Goal: Task Accomplishment & Management: Manage account settings

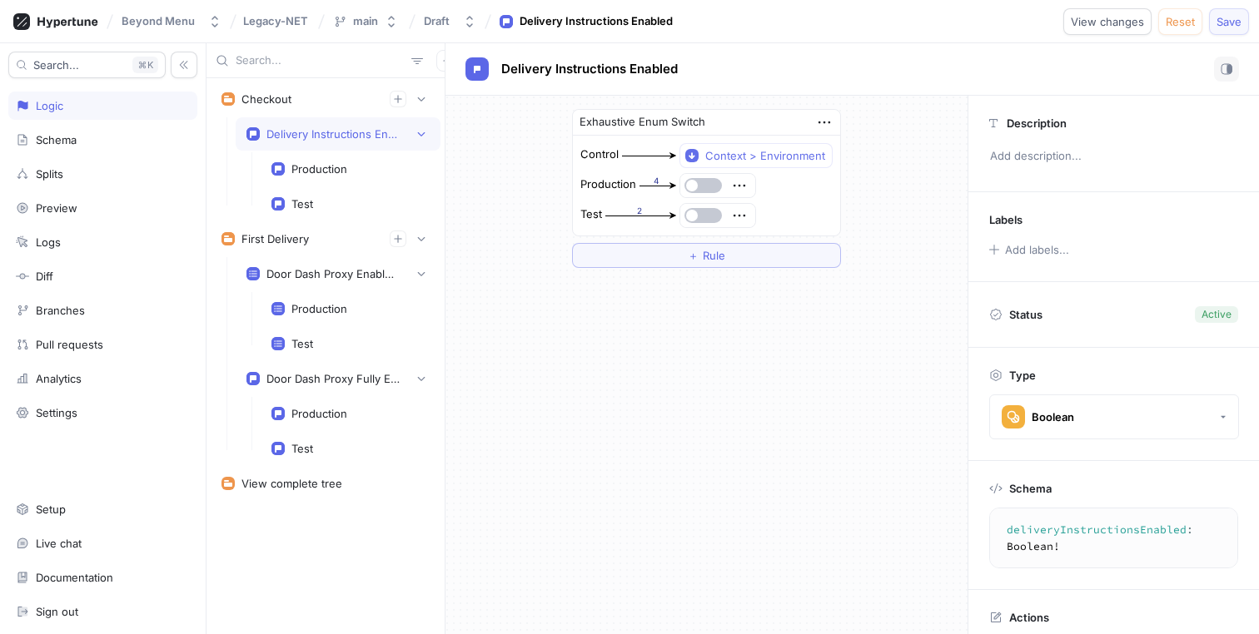
click at [1223, 21] on span "Save" at bounding box center [1229, 22] width 25 height 10
click at [708, 216] on button "button" at bounding box center [702, 215] width 37 height 15
click at [1224, 25] on span "Save" at bounding box center [1229, 22] width 25 height 10
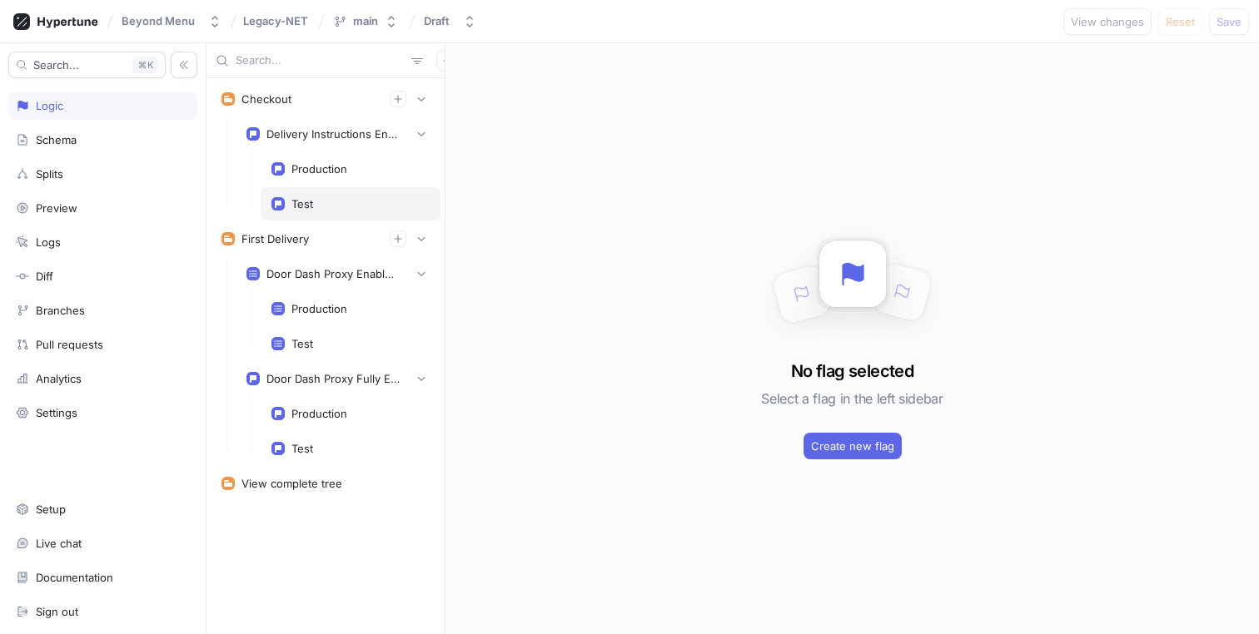
click at [319, 197] on div "Test" at bounding box center [351, 203] width 180 height 33
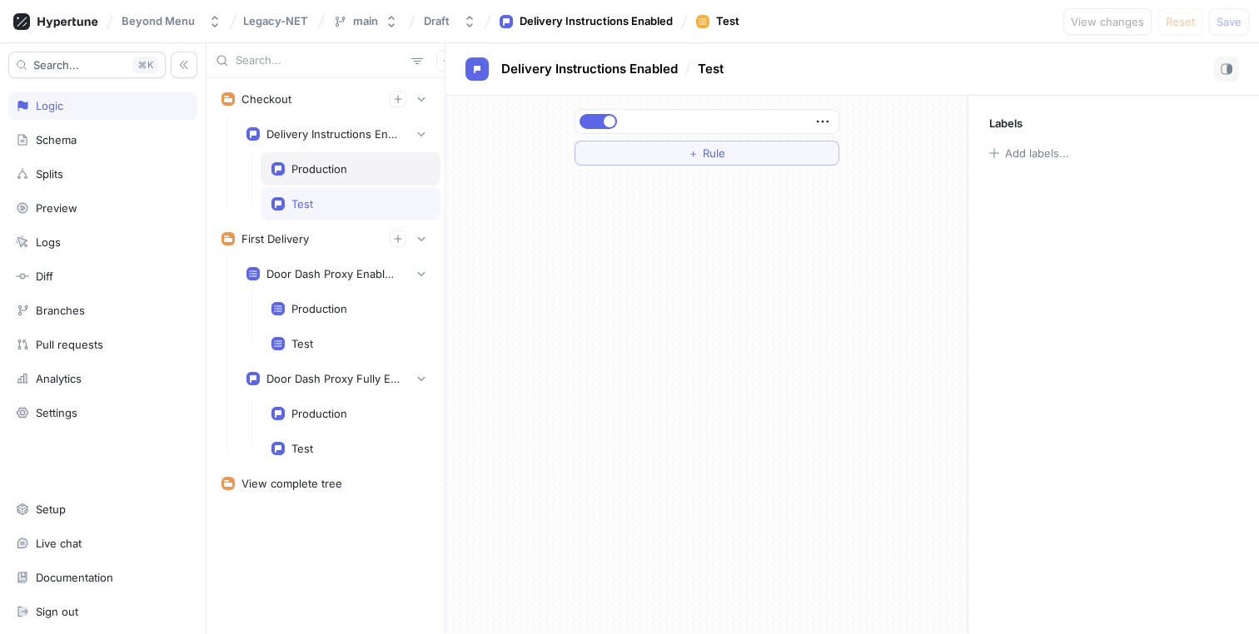
click at [335, 180] on div "Production" at bounding box center [351, 168] width 180 height 33
click at [359, 139] on div "Delivery Instructions Enabled" at bounding box center [332, 133] width 133 height 13
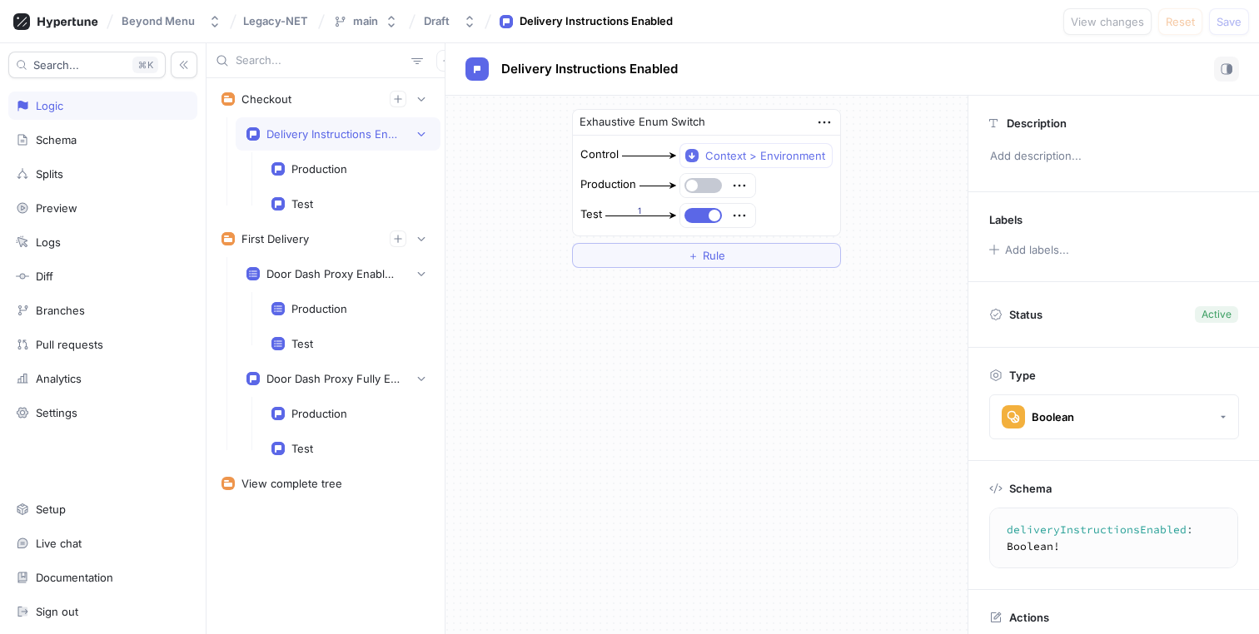
click at [549, 404] on div "Exhaustive Enum Switch Control Context > Environment Production Test 1 ＋ Rule" at bounding box center [706, 365] width 522 height 539
